Goal: Information Seeking & Learning: Find specific fact

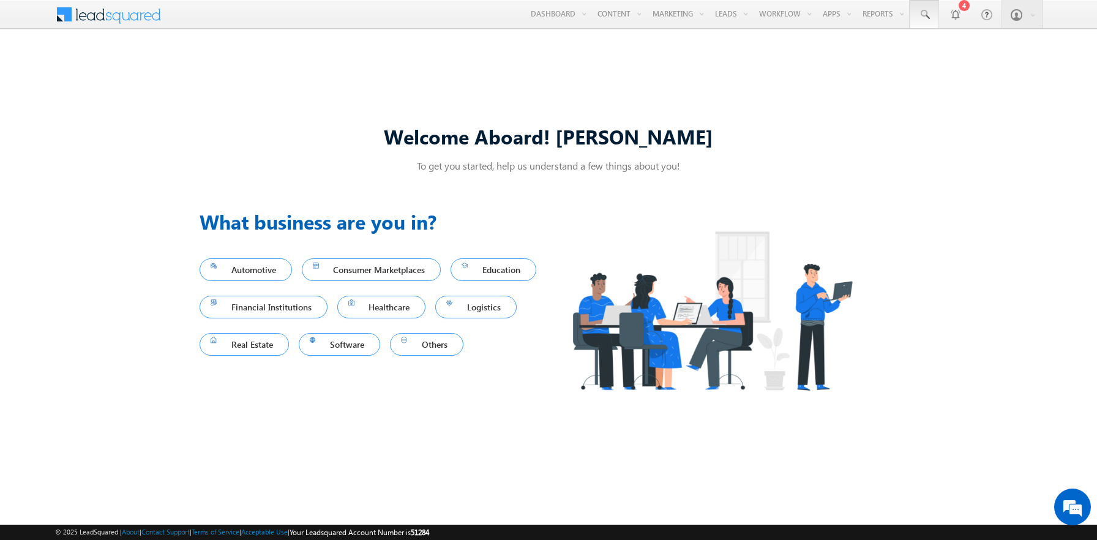
click at [924, 15] on span at bounding box center [924, 15] width 12 height 12
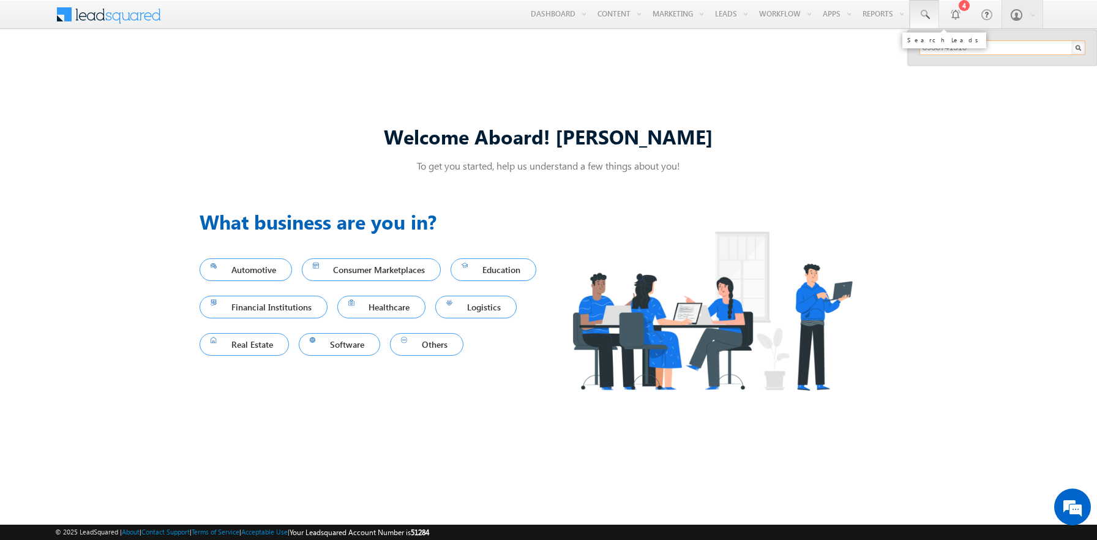
type input "8938741310"
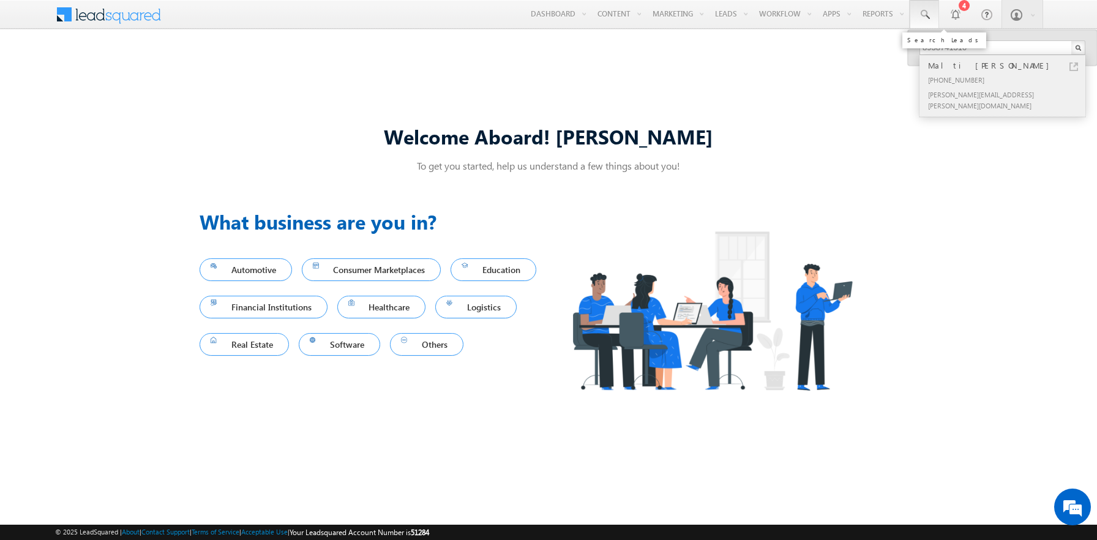
click at [1007, 65] on div "Malti Maggio" at bounding box center [1007, 65] width 164 height 13
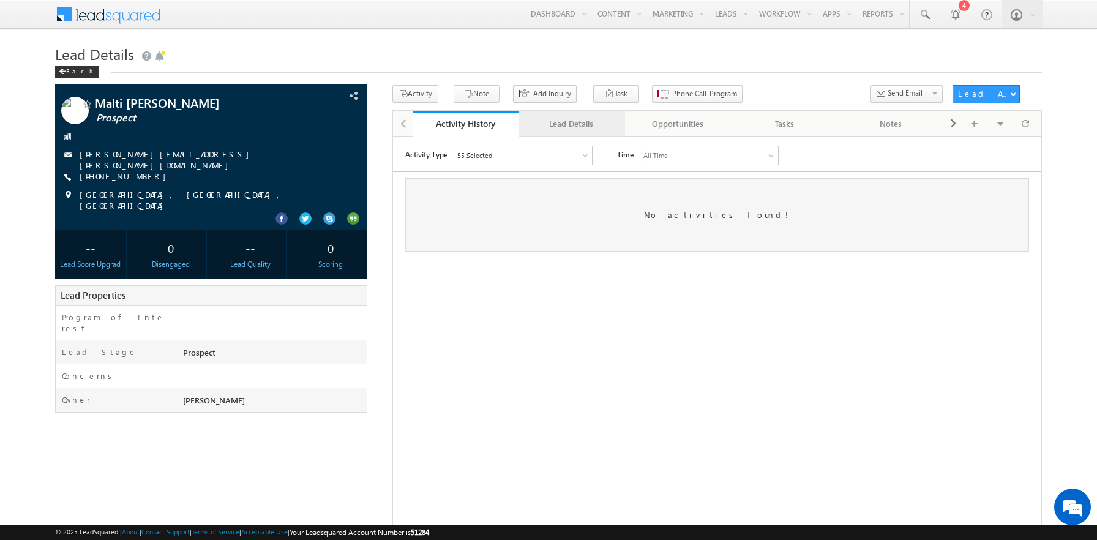
click at [571, 124] on div "Lead Details" at bounding box center [572, 123] width 86 height 15
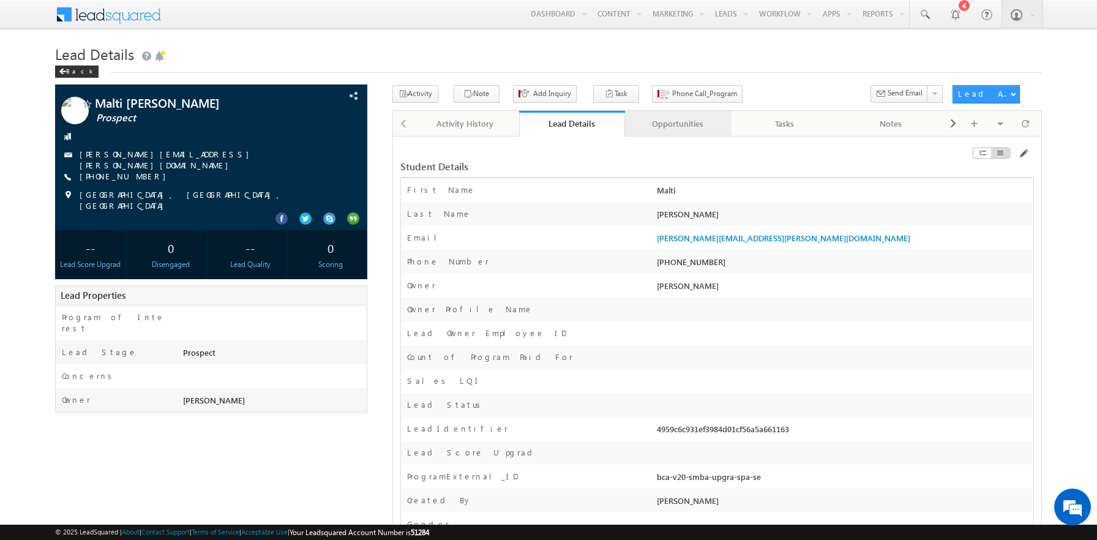
click at [677, 124] on div "Opportunities" at bounding box center [678, 123] width 86 height 15
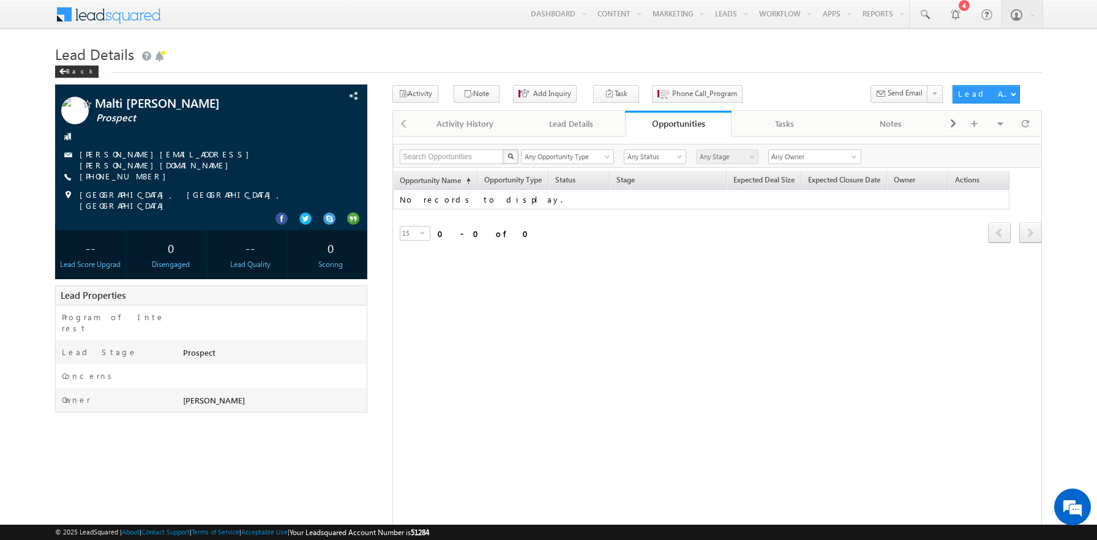
click at [116, 13] on span at bounding box center [116, 12] width 89 height 21
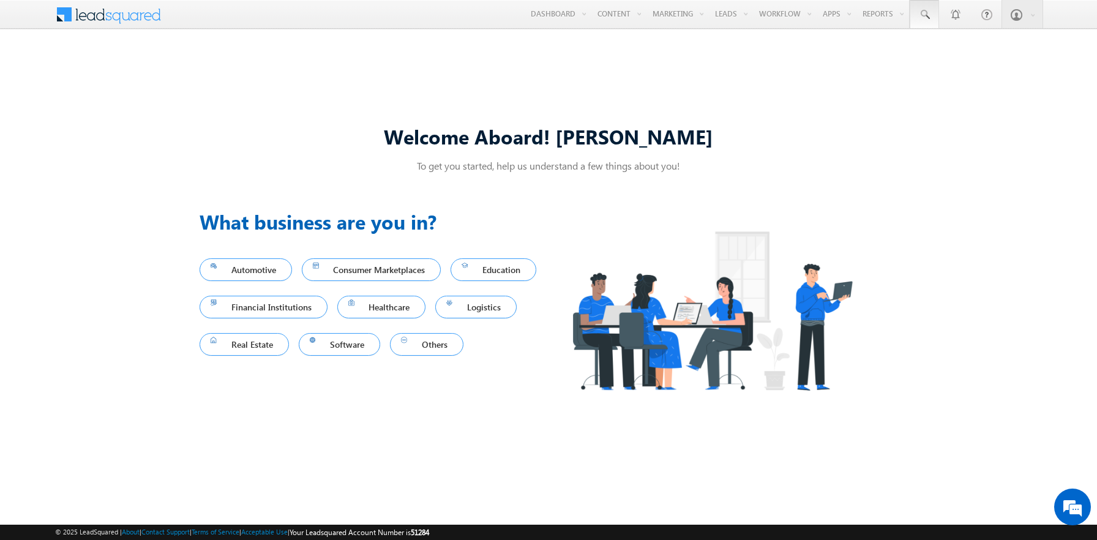
click at [924, 15] on span at bounding box center [924, 15] width 12 height 12
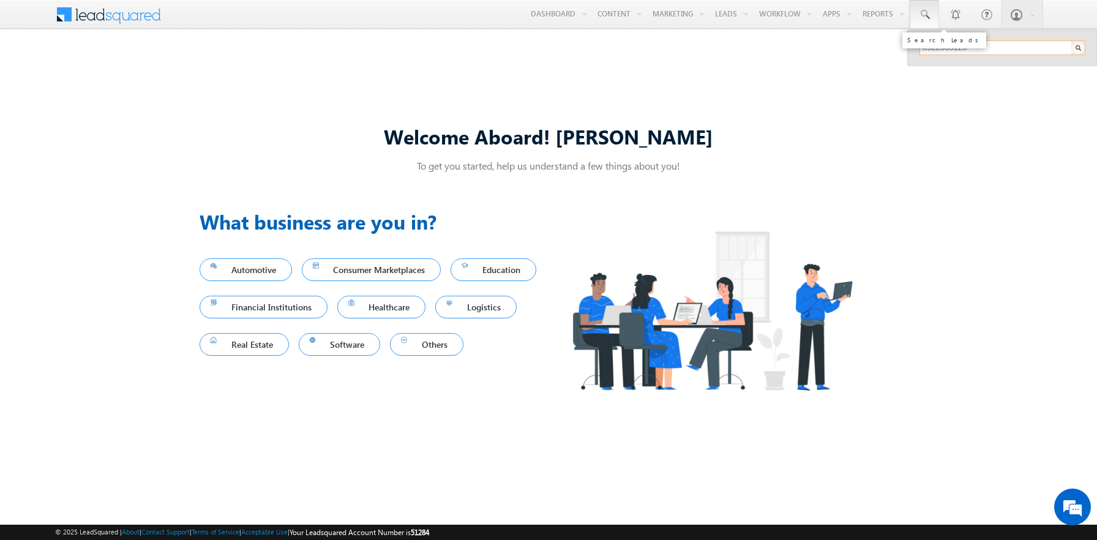
type input "8922835123"
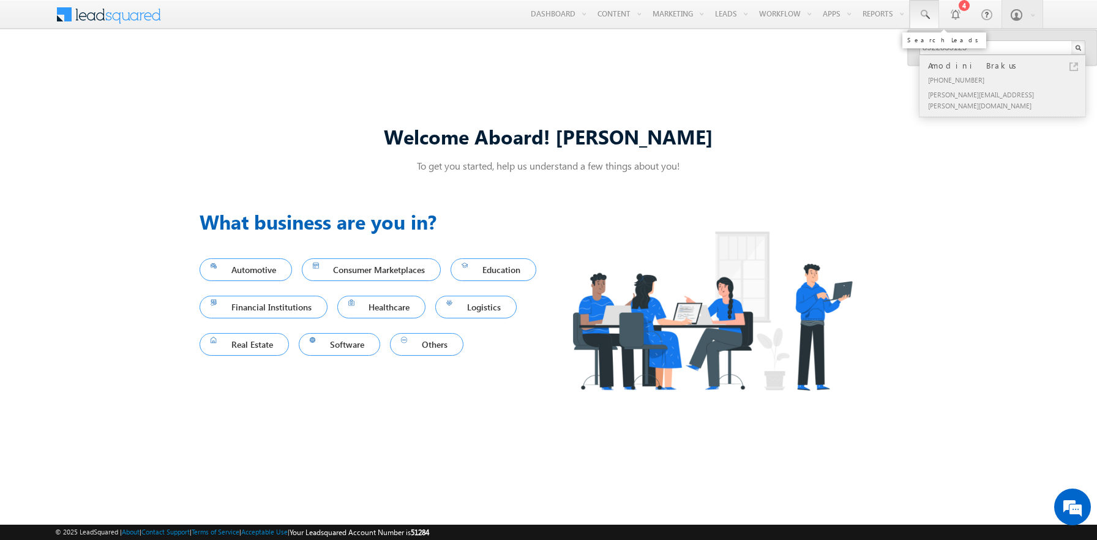
click at [1007, 65] on div "Amodini Brakus" at bounding box center [1007, 65] width 164 height 13
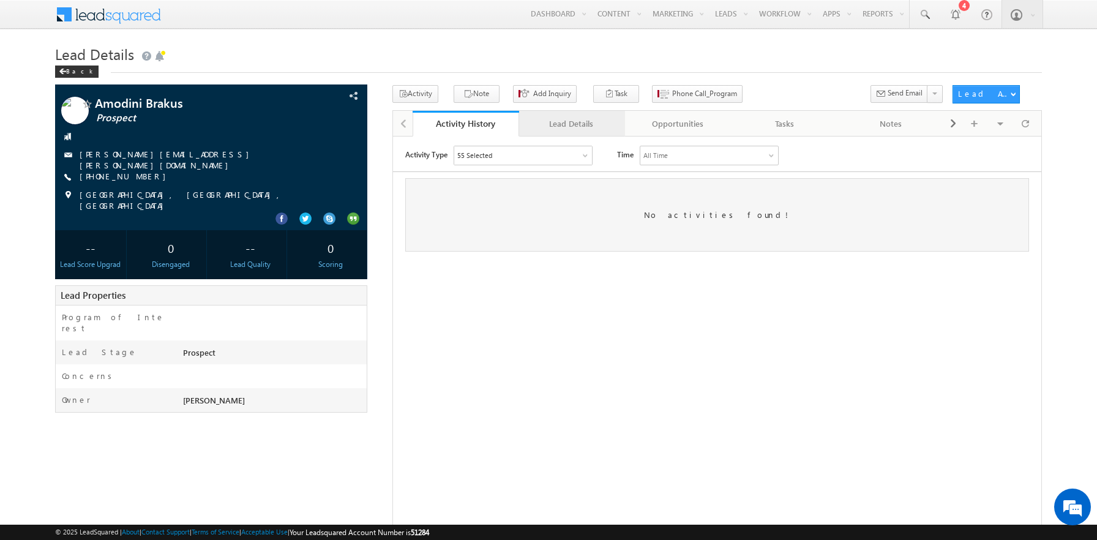
click at [571, 124] on div "Lead Details" at bounding box center [572, 123] width 86 height 15
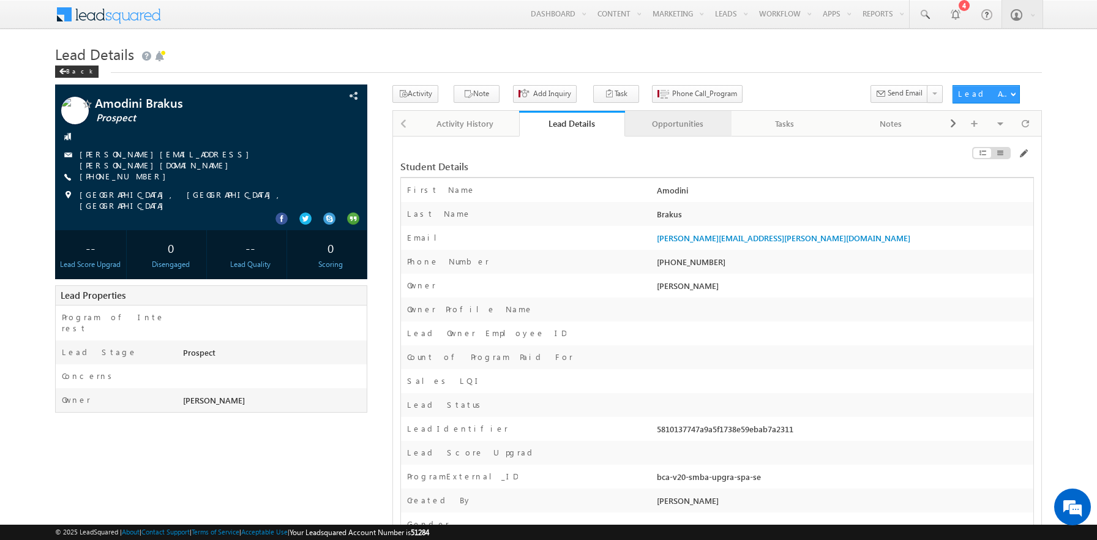
click at [677, 124] on div "Opportunities" at bounding box center [678, 123] width 86 height 15
